Goal: Task Accomplishment & Management: Complete application form

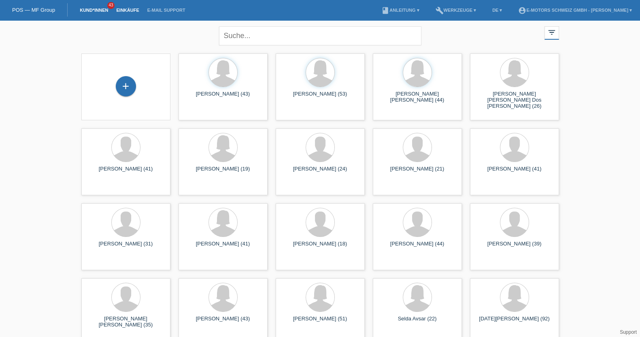
click at [122, 11] on link "Einkäufe" at bounding box center [127, 10] width 31 height 5
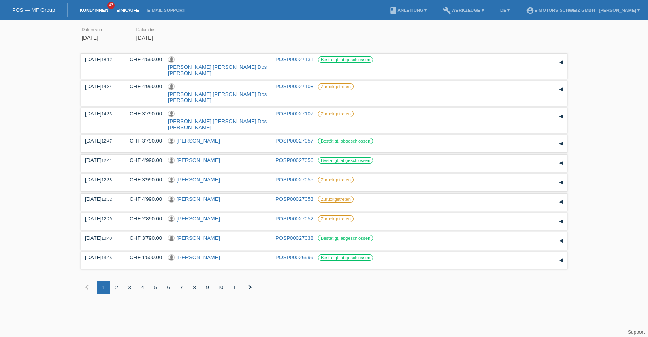
click at [99, 9] on link "Kund*innen" at bounding box center [94, 10] width 36 height 5
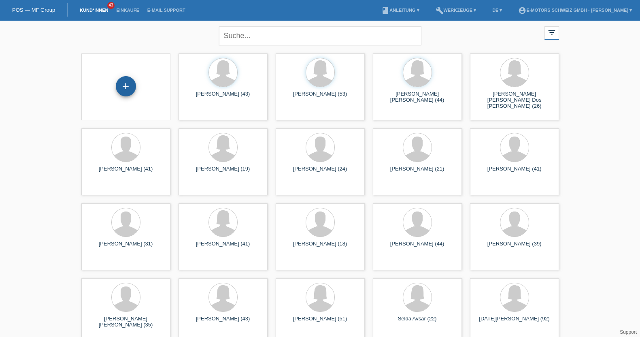
click at [129, 91] on div "+" at bounding box center [126, 86] width 20 height 20
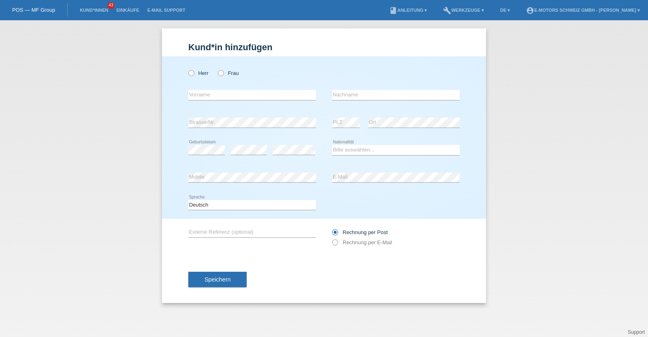
click at [229, 76] on div "Herr Frau" at bounding box center [251, 73] width 127 height 17
click at [225, 72] on label "Frau" at bounding box center [228, 73] width 21 height 6
click at [223, 72] on input "Frau" at bounding box center [220, 72] width 5 height 5
radio input "true"
click at [227, 92] on input "text" at bounding box center [251, 95] width 127 height 10
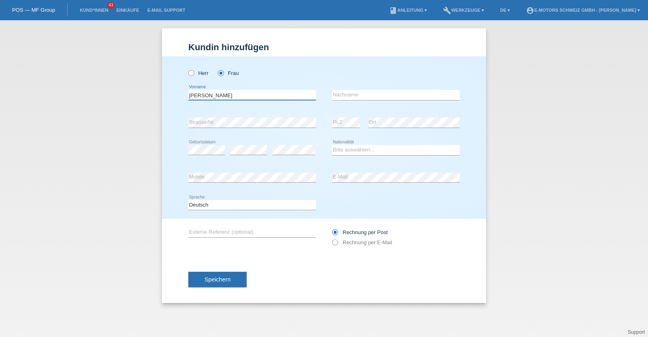
type input "[PERSON_NAME] [PERSON_NAME]"
click at [352, 97] on input "text" at bounding box center [395, 95] width 127 height 10
type input "Zwahlen"
click at [342, 152] on select "Bitte auswählen... Schweiz Deutschland Liechtenstein Österreich ------------ Af…" at bounding box center [395, 150] width 127 height 10
select select "CH"
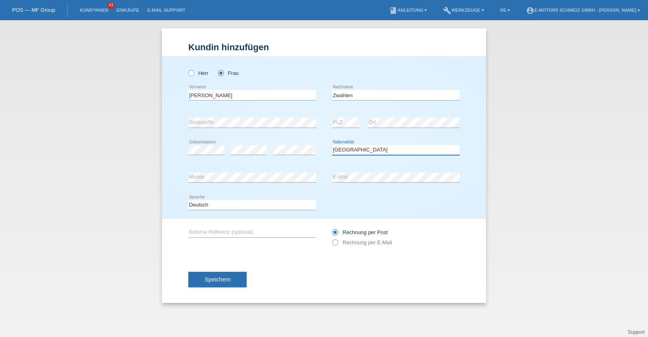
click at [332, 145] on select "Bitte auswählen... Schweiz Deutschland Liechtenstein Österreich ------------ Af…" at bounding box center [395, 150] width 127 height 10
click at [330, 122] on div "error Strasse/Nr. error PLZ error Ort" at bounding box center [323, 123] width 271 height 28
click at [228, 282] on button "Speichern" at bounding box center [217, 279] width 58 height 15
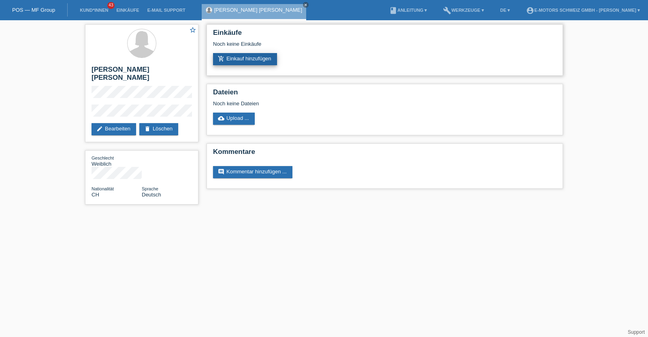
click at [238, 57] on link "add_shopping_cart Einkauf hinzufügen" at bounding box center [245, 59] width 64 height 12
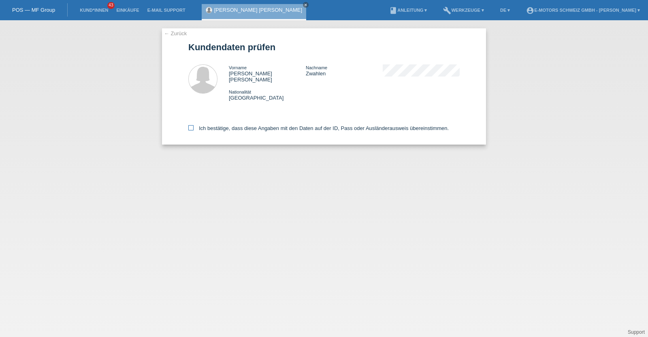
click at [236, 125] on label "Ich bestätige, dass diese Angaben mit den Daten auf der ID, Pass oder Ausländer…" at bounding box center [318, 128] width 260 height 6
click at [193, 125] on input "Ich bestätige, dass diese Angaben mit den Daten auf der ID, Pass oder Ausländer…" at bounding box center [190, 127] width 5 height 5
checkbox input "true"
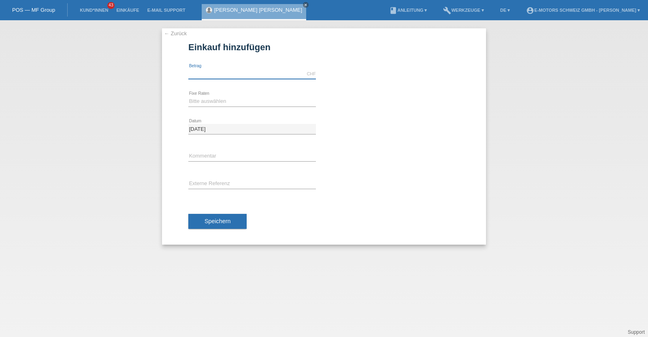
click at [244, 73] on input "text" at bounding box center [251, 74] width 127 height 10
type input "3790.00"
click at [225, 99] on select "Bitte auswählen 12 Raten 24 Raten 36 Raten 48 Raten" at bounding box center [251, 101] width 127 height 10
select select "214"
click at [188, 96] on select "Bitte auswählen 12 Raten 24 Raten 36 Raten 48 Raten" at bounding box center [251, 101] width 127 height 10
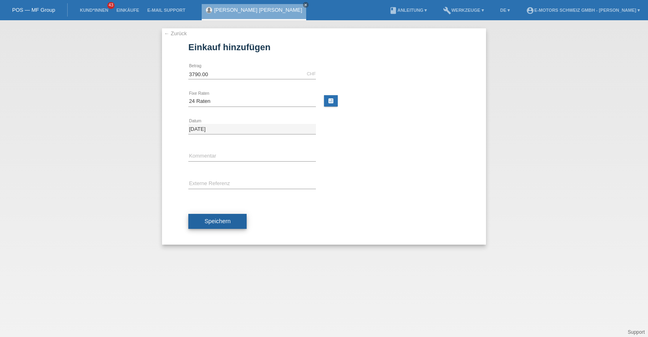
click at [226, 219] on span "Speichern" at bounding box center [217, 221] width 26 height 6
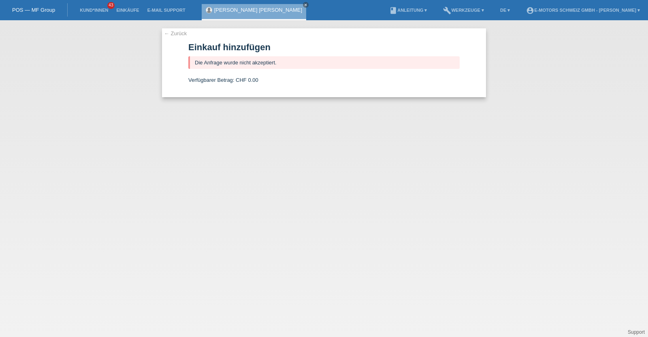
click at [248, 10] on link "[PERSON_NAME] [PERSON_NAME]" at bounding box center [258, 10] width 88 height 6
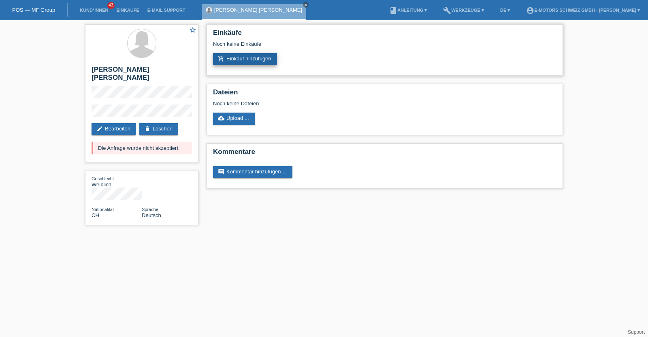
click at [235, 61] on link "add_shopping_cart Einkauf hinzufügen" at bounding box center [245, 59] width 64 height 12
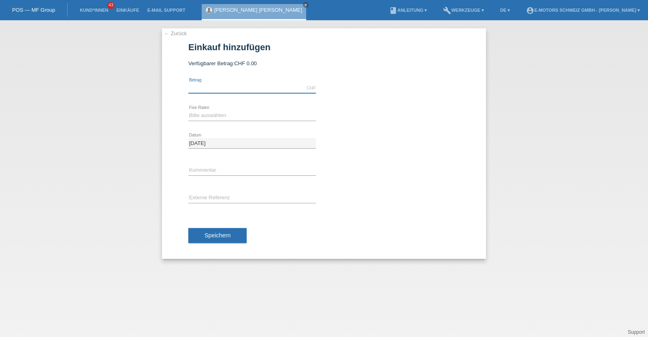
click at [261, 86] on input "text" at bounding box center [251, 88] width 127 height 10
type input "3790.00"
click at [233, 116] on select "Bitte auswählen 12 Raten 24 Raten 36 Raten 48 Raten" at bounding box center [251, 115] width 127 height 10
select select "214"
click at [188, 110] on select "Bitte auswählen 12 Raten 24 Raten 36 Raten 48 Raten" at bounding box center [251, 115] width 127 height 10
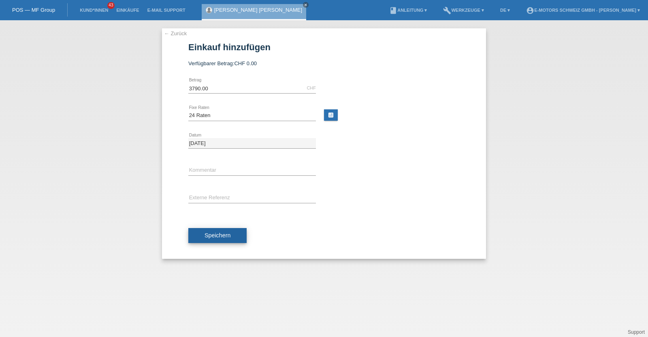
click at [220, 231] on button "Speichern" at bounding box center [217, 235] width 58 height 15
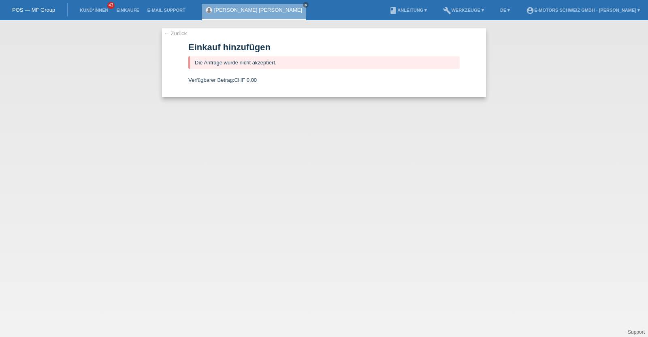
click at [229, 9] on link "[PERSON_NAME] [PERSON_NAME]" at bounding box center [258, 10] width 88 height 6
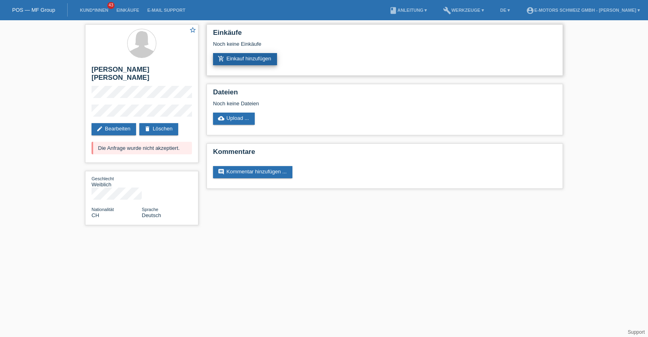
click at [253, 59] on link "add_shopping_cart Einkauf hinzufügen" at bounding box center [245, 59] width 64 height 12
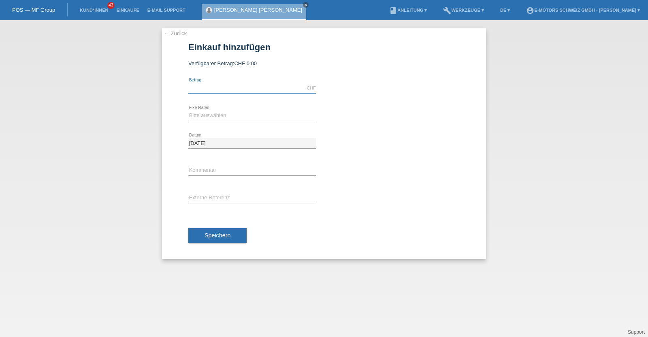
click at [257, 89] on input "text" at bounding box center [251, 88] width 127 height 10
type input "2890.00"
click at [207, 122] on div "Bitte auswählen 12 Raten 24 Raten 36 Raten 48 Raten error Fixe Raten" at bounding box center [251, 116] width 127 height 28
click at [206, 116] on select "Bitte auswählen 12 Raten 24 Raten 36 Raten 48 Raten" at bounding box center [251, 115] width 127 height 10
select select "213"
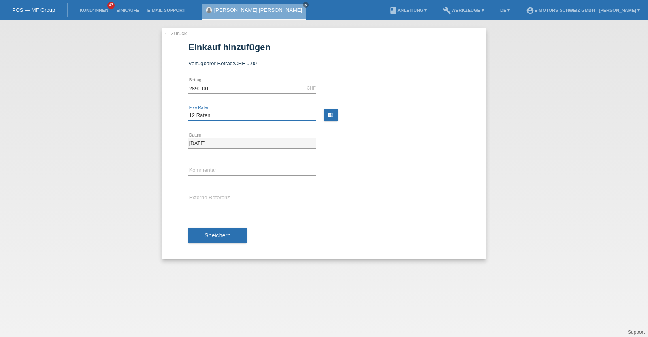
click at [188, 110] on select "Bitte auswählen 12 Raten 24 Raten 36 Raten 48 Raten" at bounding box center [251, 115] width 127 height 10
click at [225, 172] on input "text" at bounding box center [251, 171] width 127 height 10
type input "KENAN"
click at [222, 229] on button "Speichern" at bounding box center [217, 235] width 58 height 15
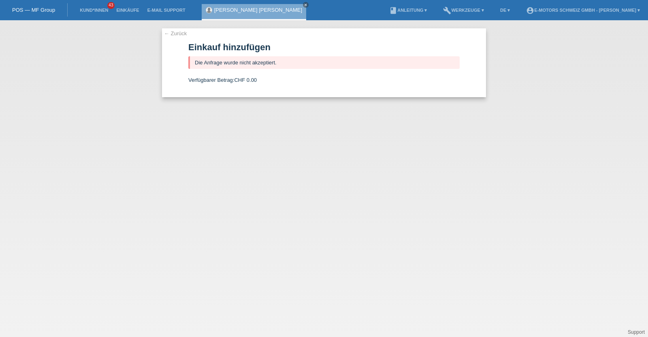
click at [239, 10] on link "[PERSON_NAME] [PERSON_NAME]" at bounding box center [258, 10] width 88 height 6
